Goal: Information Seeking & Learning: Learn about a topic

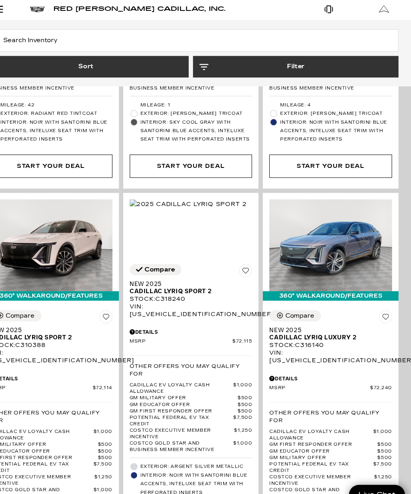
scroll to position [1974, 0]
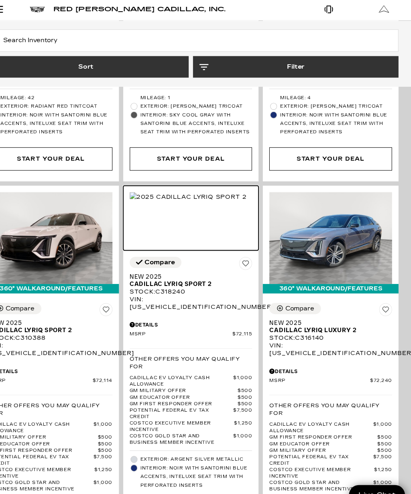
click at [190, 180] on img at bounding box center [203, 184] width 109 height 9
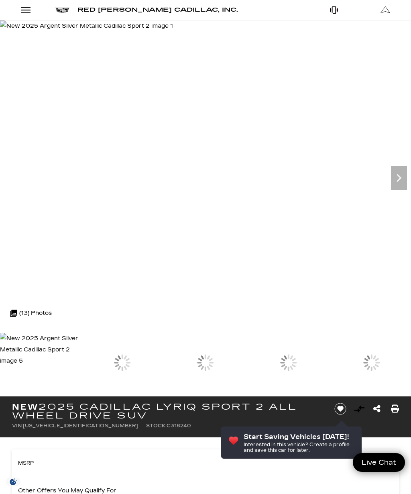
click at [328, 361] on div at bounding box center [288, 362] width 79 height 59
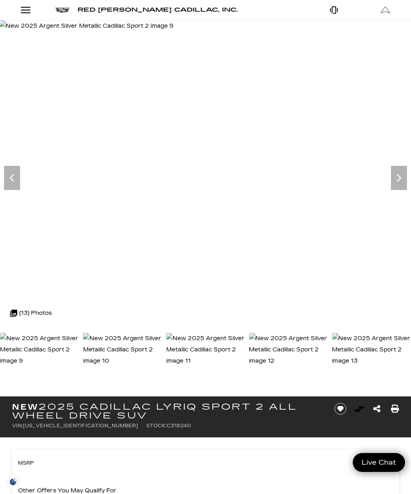
click at [402, 174] on icon "Next" at bounding box center [399, 178] width 16 height 16
click at [403, 178] on icon "Next" at bounding box center [399, 178] width 16 height 16
click at [20, 32] on img at bounding box center [88, 25] width 176 height 11
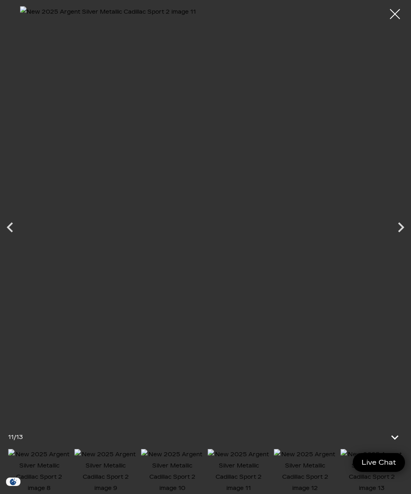
click at [3, 227] on icon "Previous" at bounding box center [10, 227] width 20 height 20
click at [11, 223] on icon "Previous" at bounding box center [10, 227] width 6 height 10
click at [10, 225] on icon "Previous" at bounding box center [10, 227] width 6 height 10
click at [10, 233] on icon "Previous" at bounding box center [10, 227] width 20 height 20
click at [14, 226] on icon "Previous" at bounding box center [10, 227] width 20 height 20
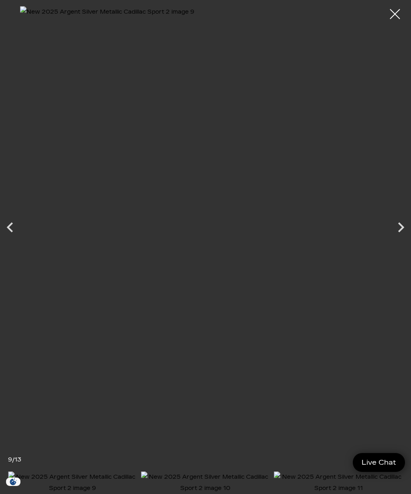
click at [15, 227] on icon "Previous" at bounding box center [10, 227] width 20 height 20
click at [15, 229] on icon "Previous" at bounding box center [10, 227] width 20 height 20
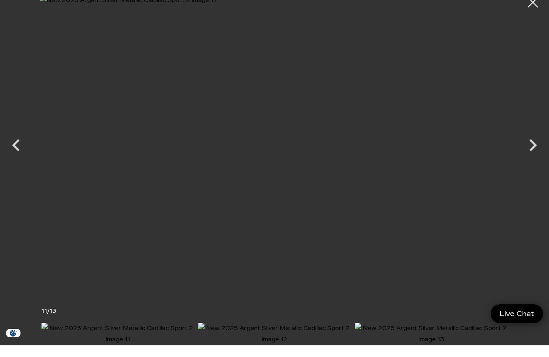
click at [11, 157] on icon "Previous" at bounding box center [16, 157] width 24 height 24
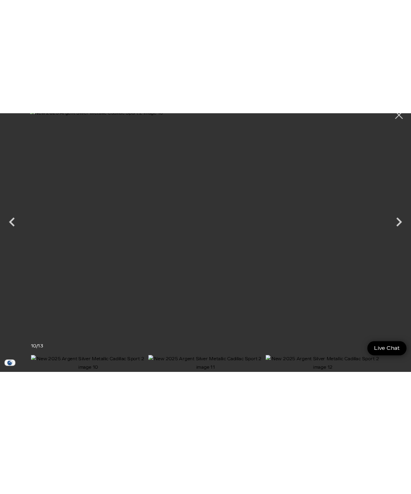
scroll to position [12, 0]
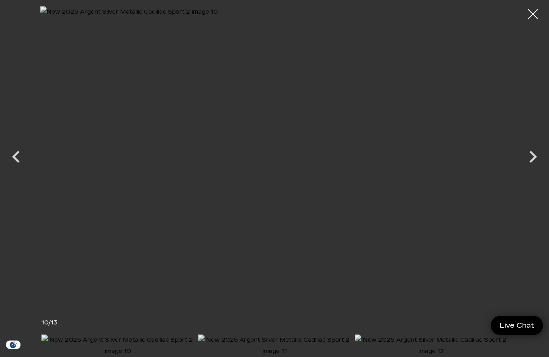
click at [18, 153] on icon "Previous" at bounding box center [16, 157] width 24 height 24
click at [19, 156] on icon "Previous" at bounding box center [16, 157] width 24 height 24
click at [18, 156] on icon "Previous" at bounding box center [16, 157] width 24 height 24
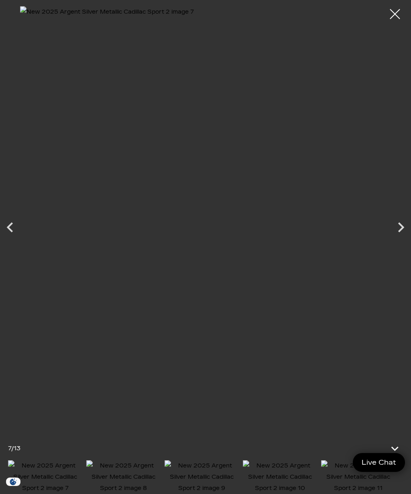
click at [10, 228] on icon "Previous" at bounding box center [10, 227] width 6 height 10
click at [6, 227] on icon "Previous" at bounding box center [10, 227] width 20 height 20
click at [10, 222] on icon "Previous" at bounding box center [10, 227] width 20 height 20
click at [8, 227] on icon "Previous" at bounding box center [10, 227] width 6 height 10
click at [401, 17] on div at bounding box center [395, 14] width 20 height 20
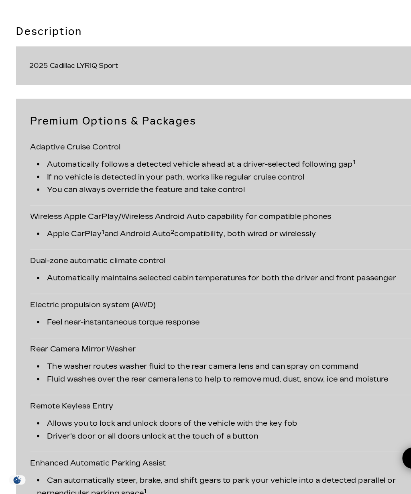
scroll to position [1864, 0]
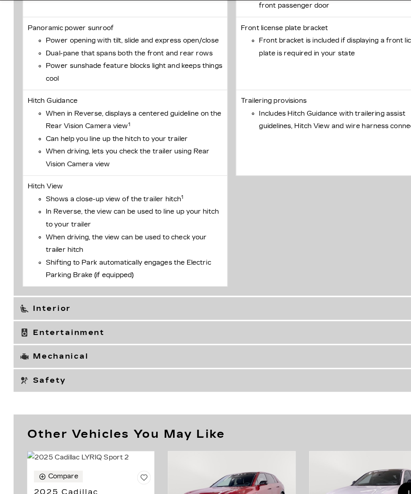
click at [223, 295] on h3 "Interior" at bounding box center [202, 299] width 368 height 8
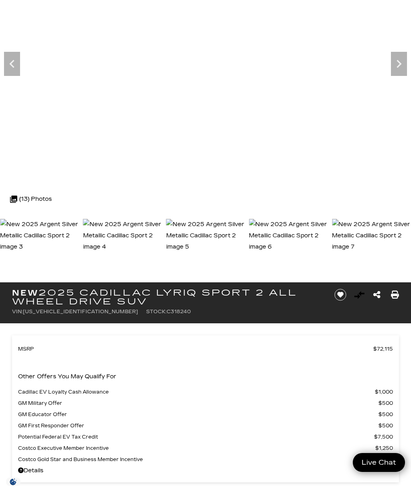
scroll to position [0, 0]
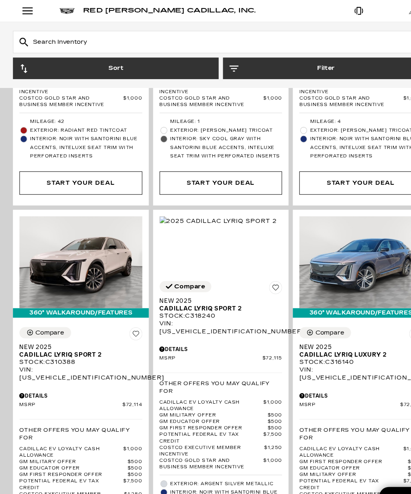
scroll to position [1953, 0]
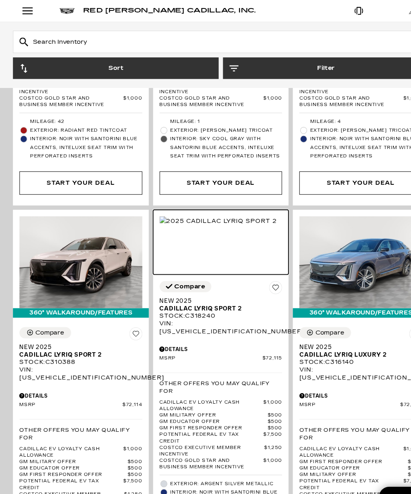
click at [219, 201] on img at bounding box center [203, 205] width 109 height 9
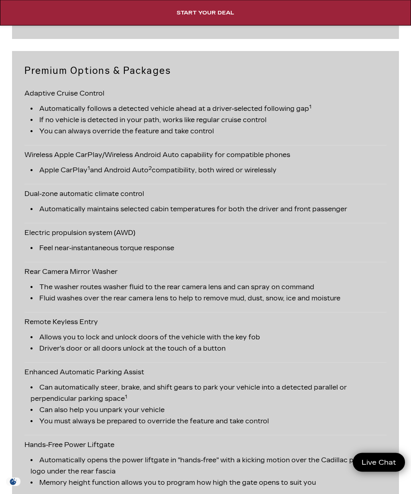
scroll to position [1959, 0]
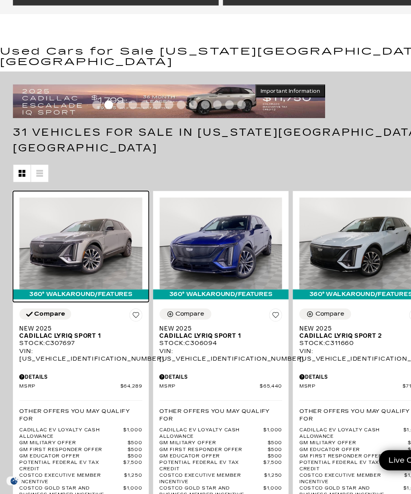
click at [78, 241] on img at bounding box center [75, 261] width 115 height 86
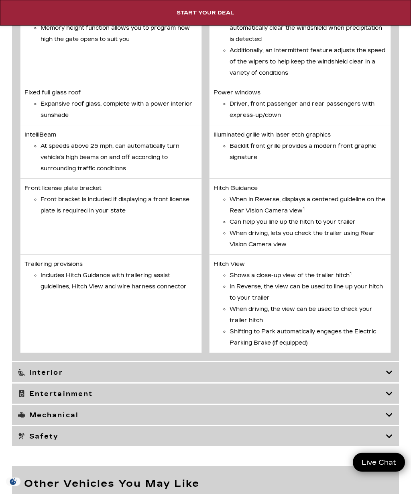
scroll to position [3783, 0]
click at [362, 376] on h3 "Interior" at bounding box center [202, 372] width 368 height 8
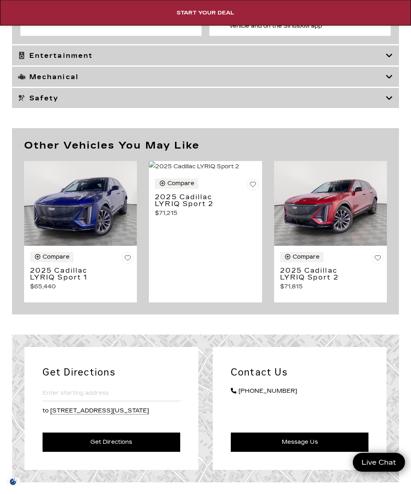
scroll to position [4080, 0]
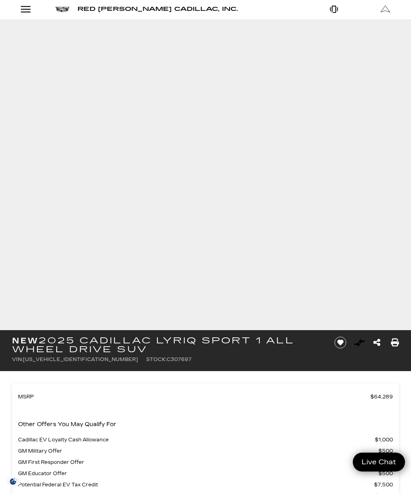
scroll to position [0, 0]
